Goal: Navigation & Orientation: Find specific page/section

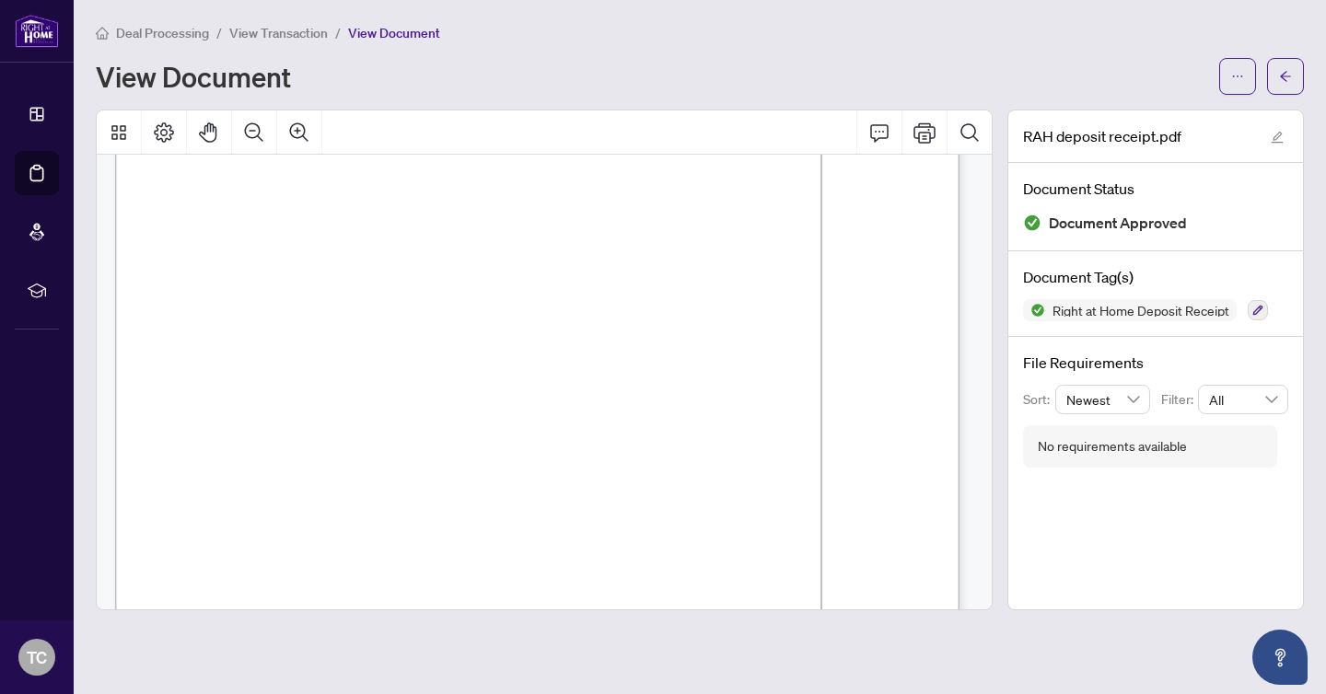
scroll to position [215, 0]
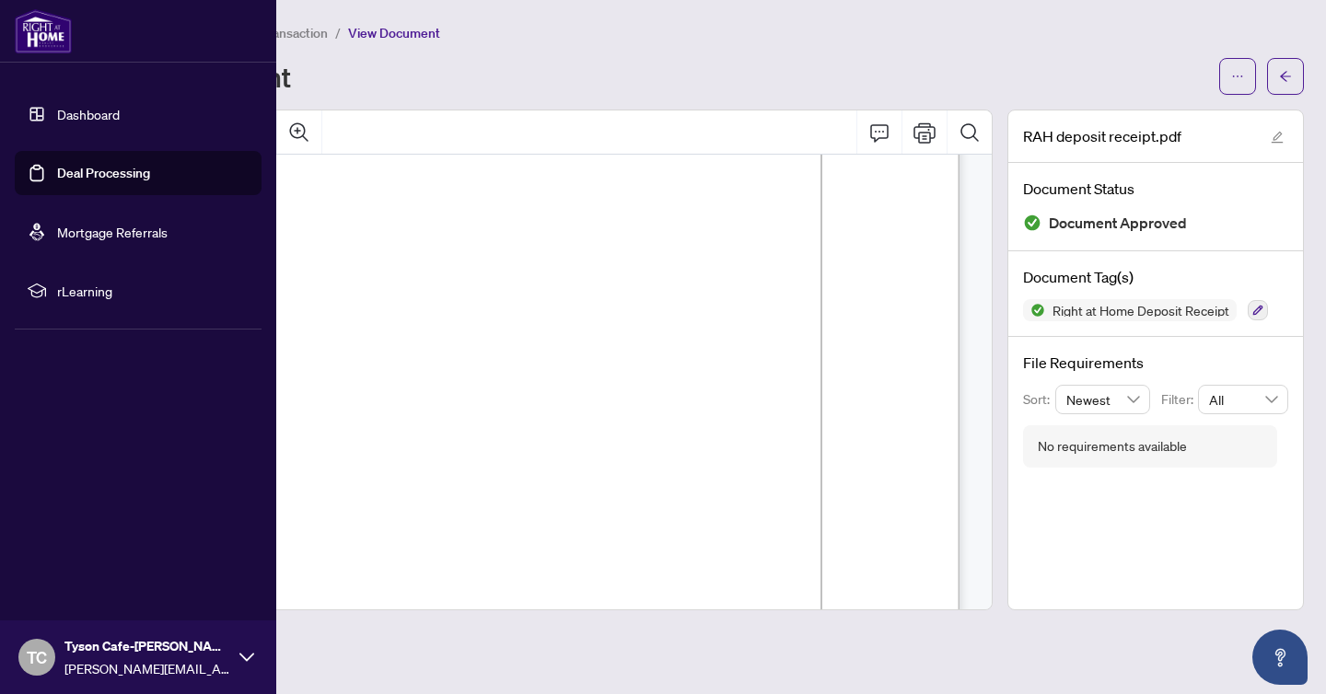
click at [85, 116] on link "Dashboard" at bounding box center [88, 114] width 63 height 17
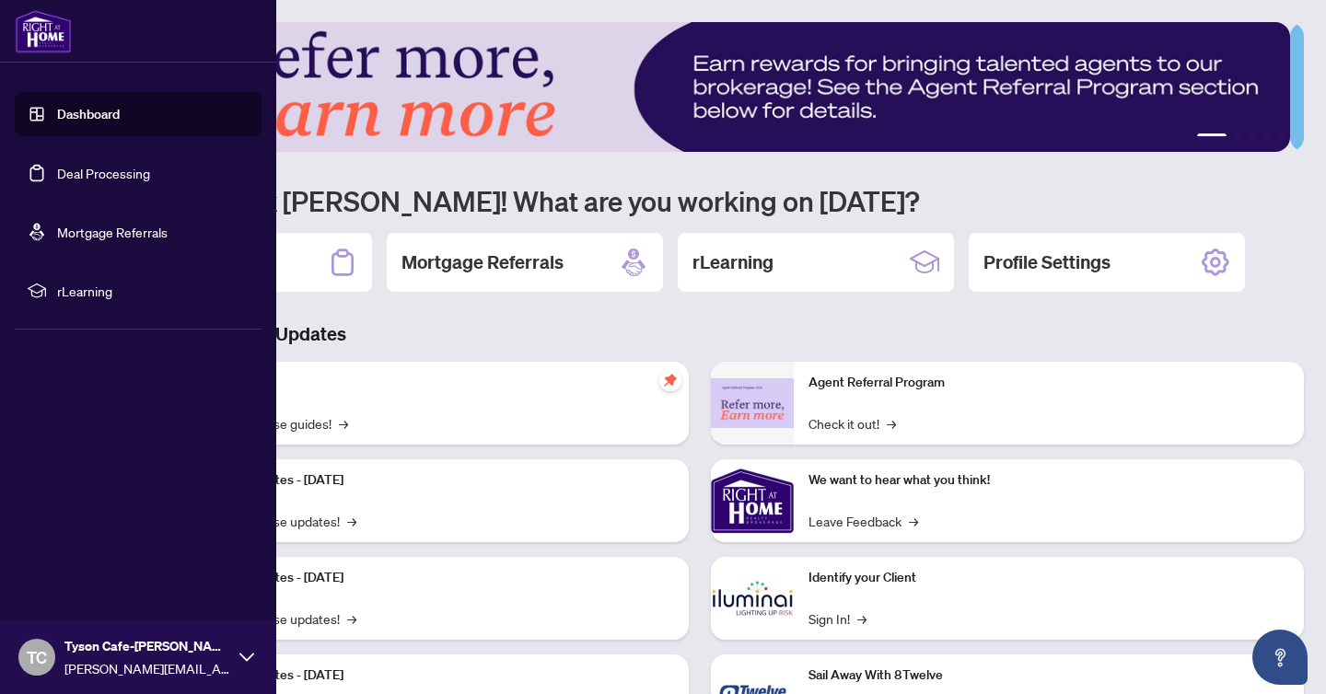
click at [81, 179] on link "Deal Processing" at bounding box center [103, 173] width 93 height 17
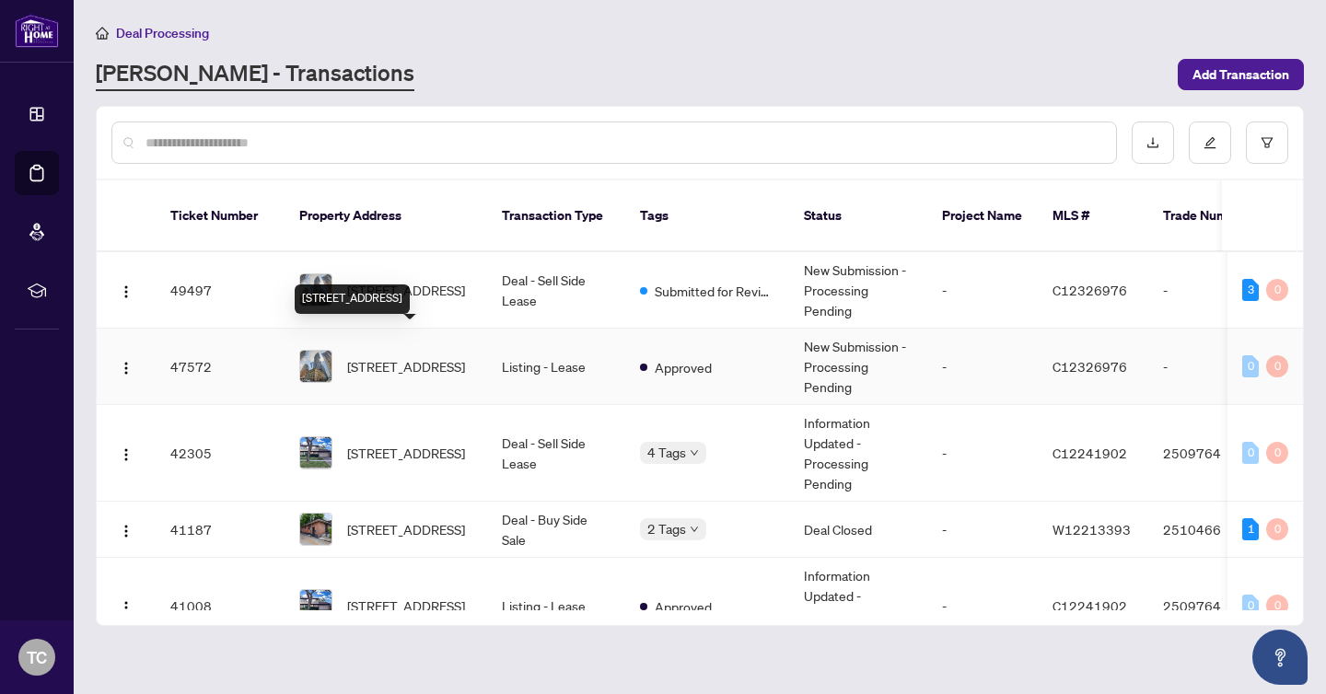
click at [375, 286] on div "[STREET_ADDRESS]" at bounding box center [352, 299] width 115 height 29
